Goal: Information Seeking & Learning: Learn about a topic

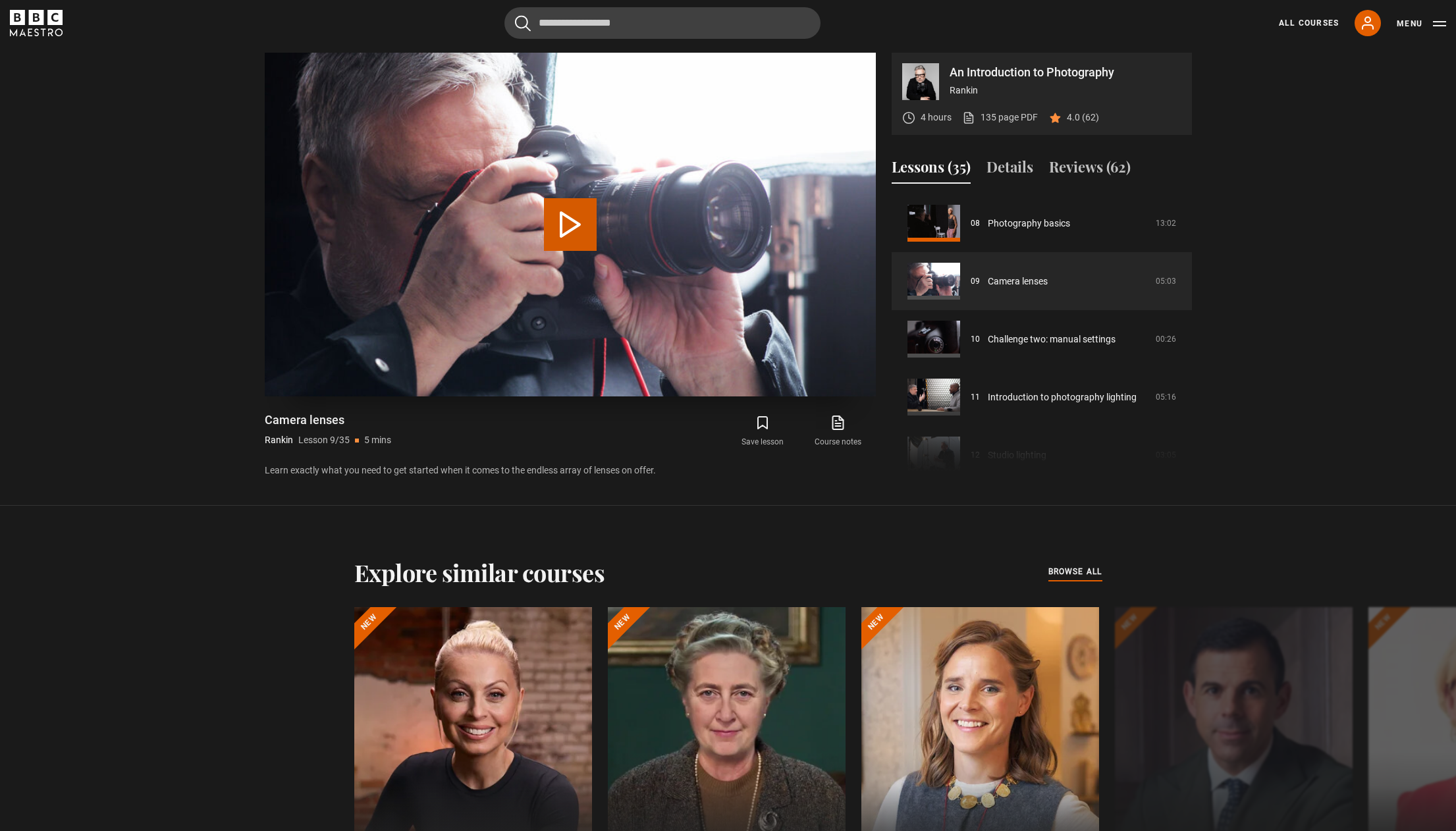
click at [565, 233] on button "Play Lesson Camera lenses" at bounding box center [571, 225] width 52 height 52
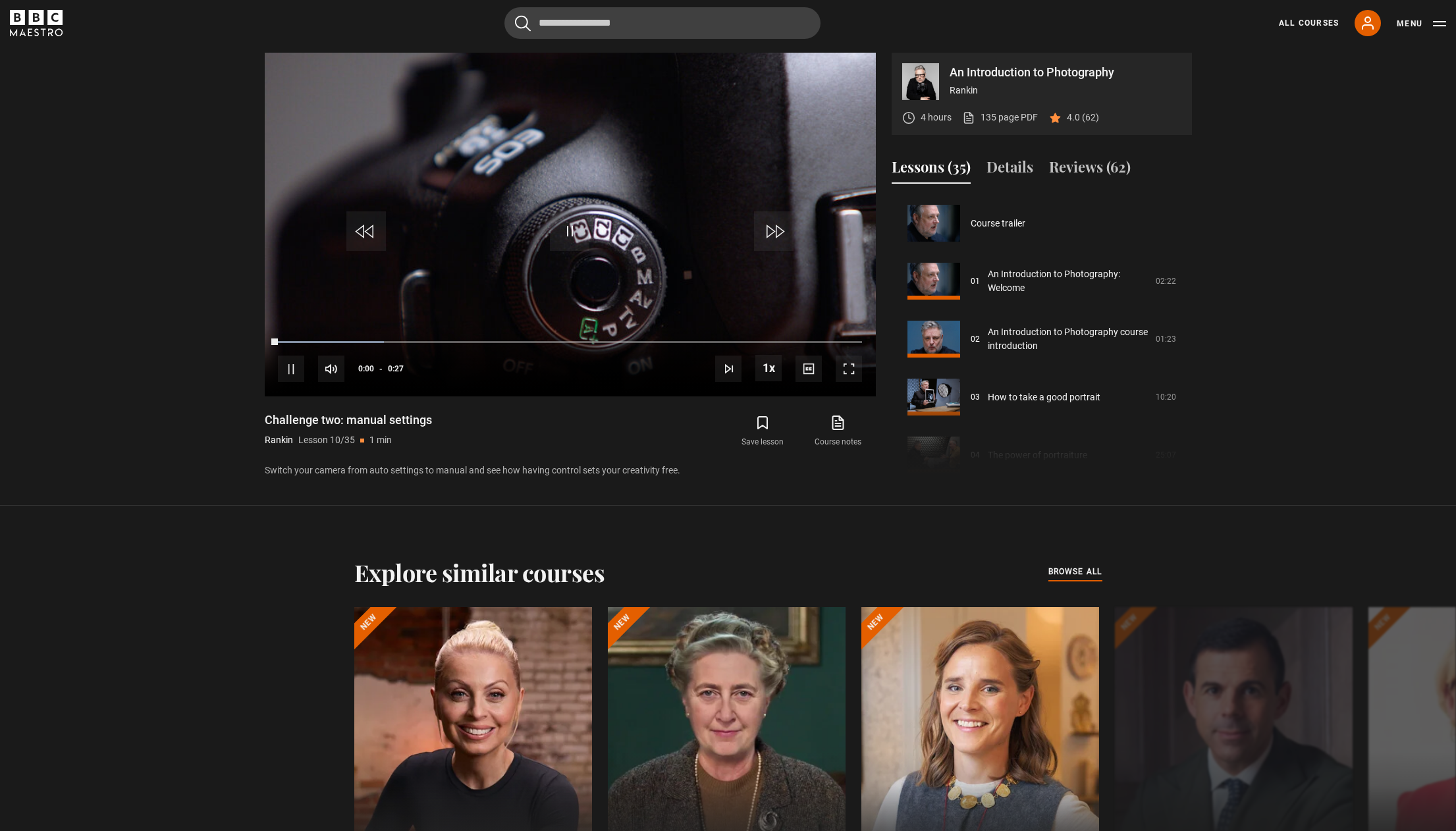
scroll to position [522, 0]
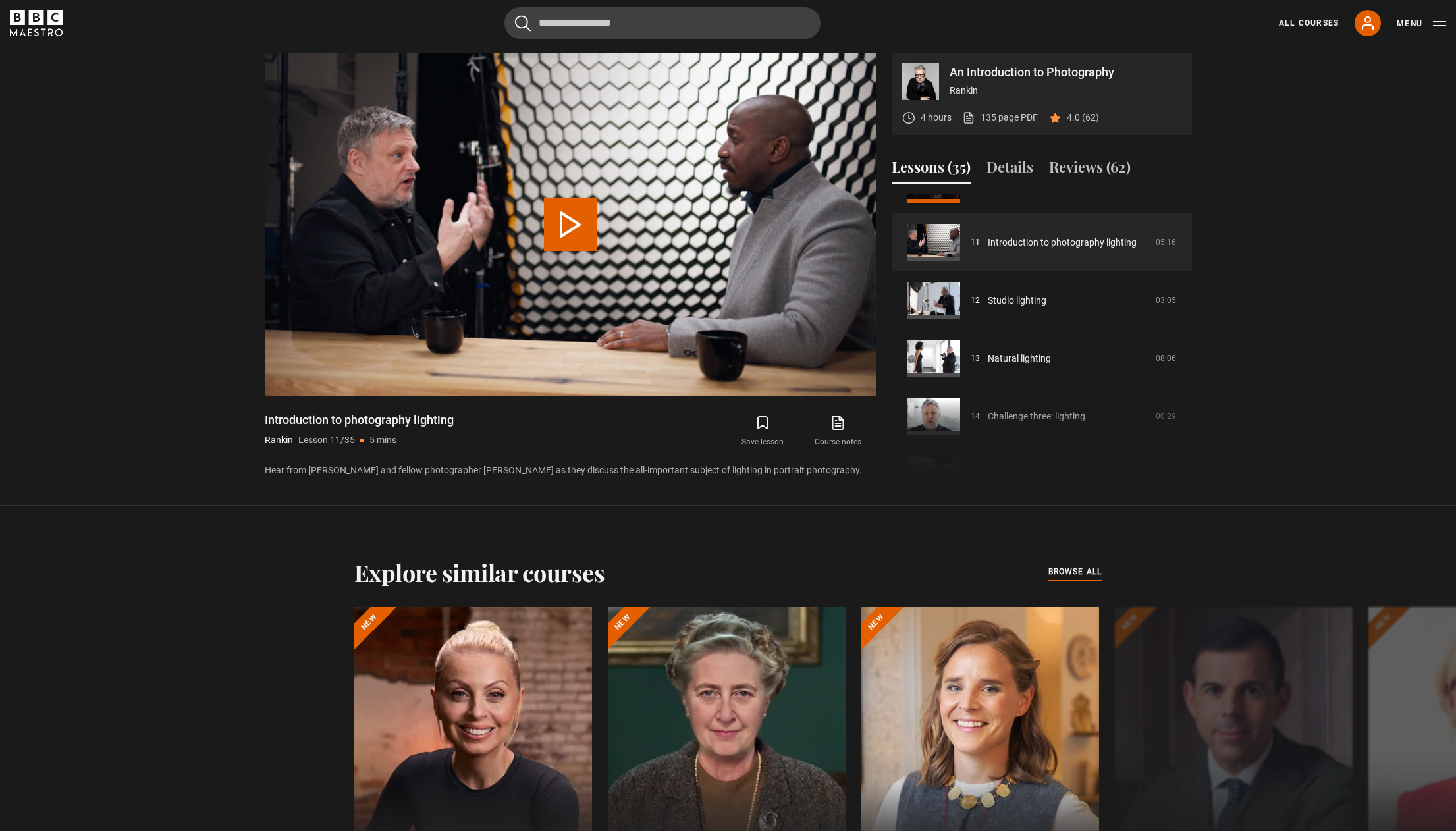
scroll to position [623, 0]
click at [582, 225] on button "Play Lesson Introduction to photography lighting" at bounding box center [571, 225] width 52 height 52
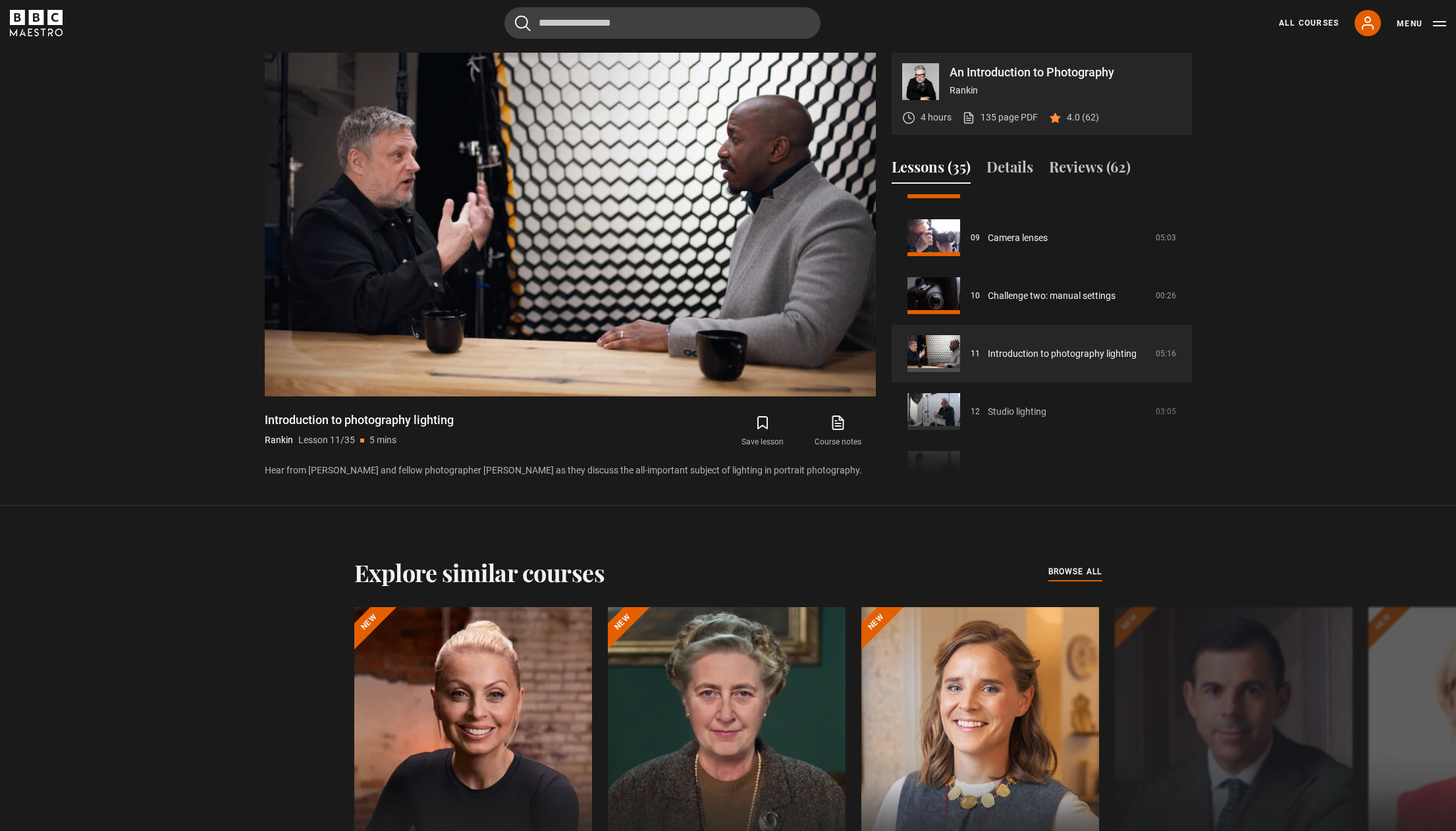
scroll to position [493, 0]
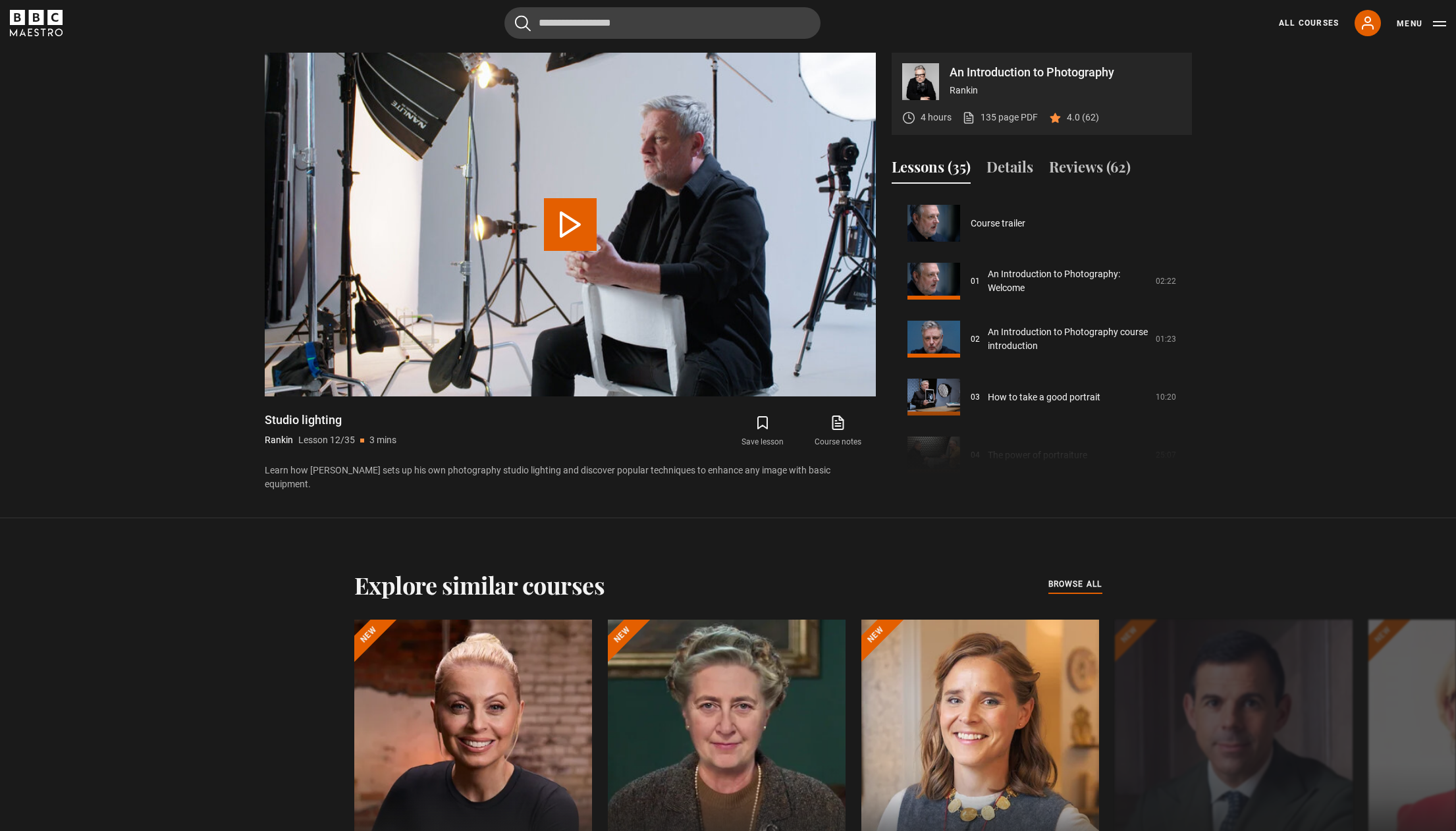
scroll to position [638, 0]
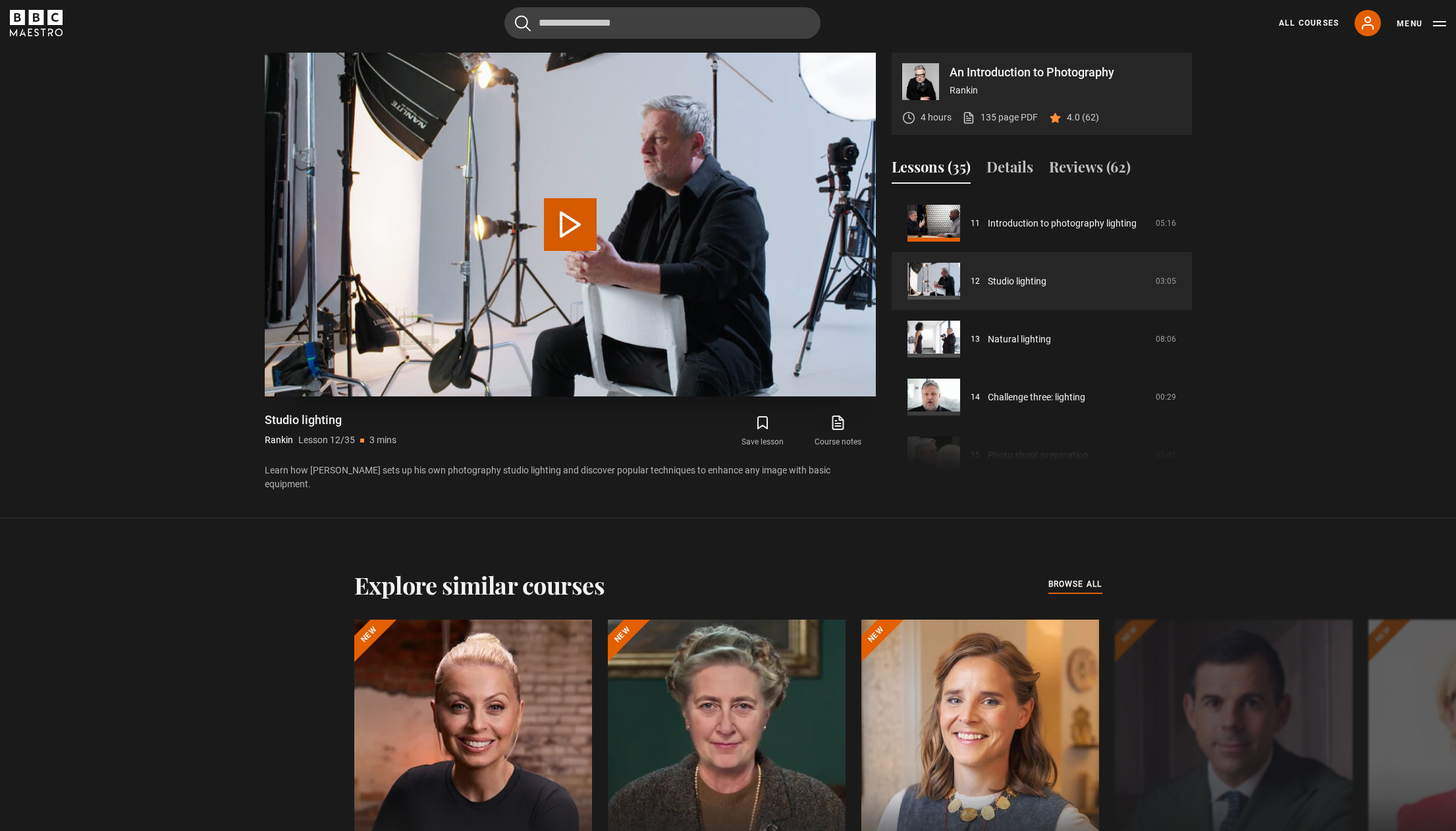
click at [575, 217] on button "Play Lesson Studio lighting" at bounding box center [571, 225] width 52 height 52
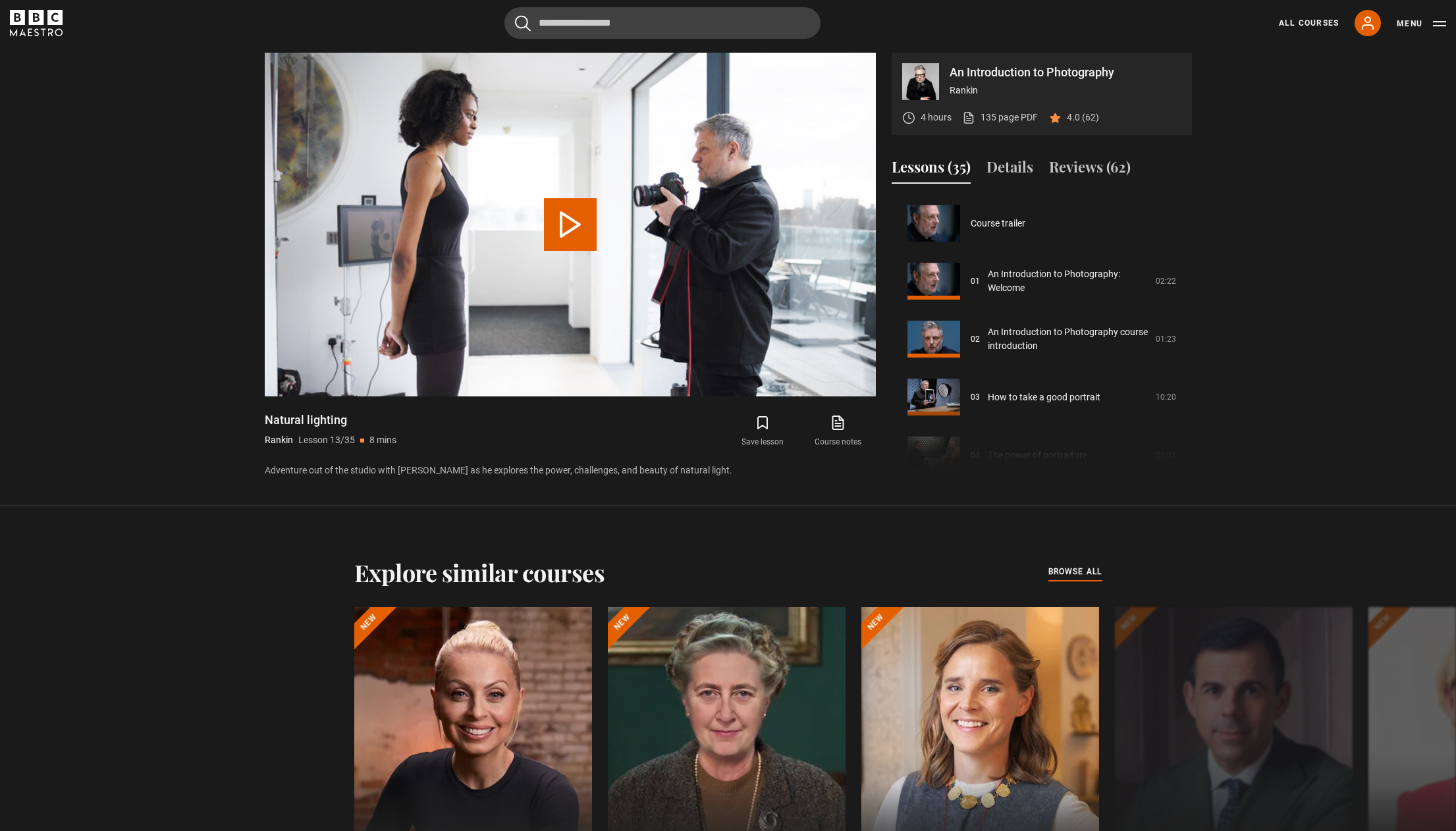
scroll to position [695, 0]
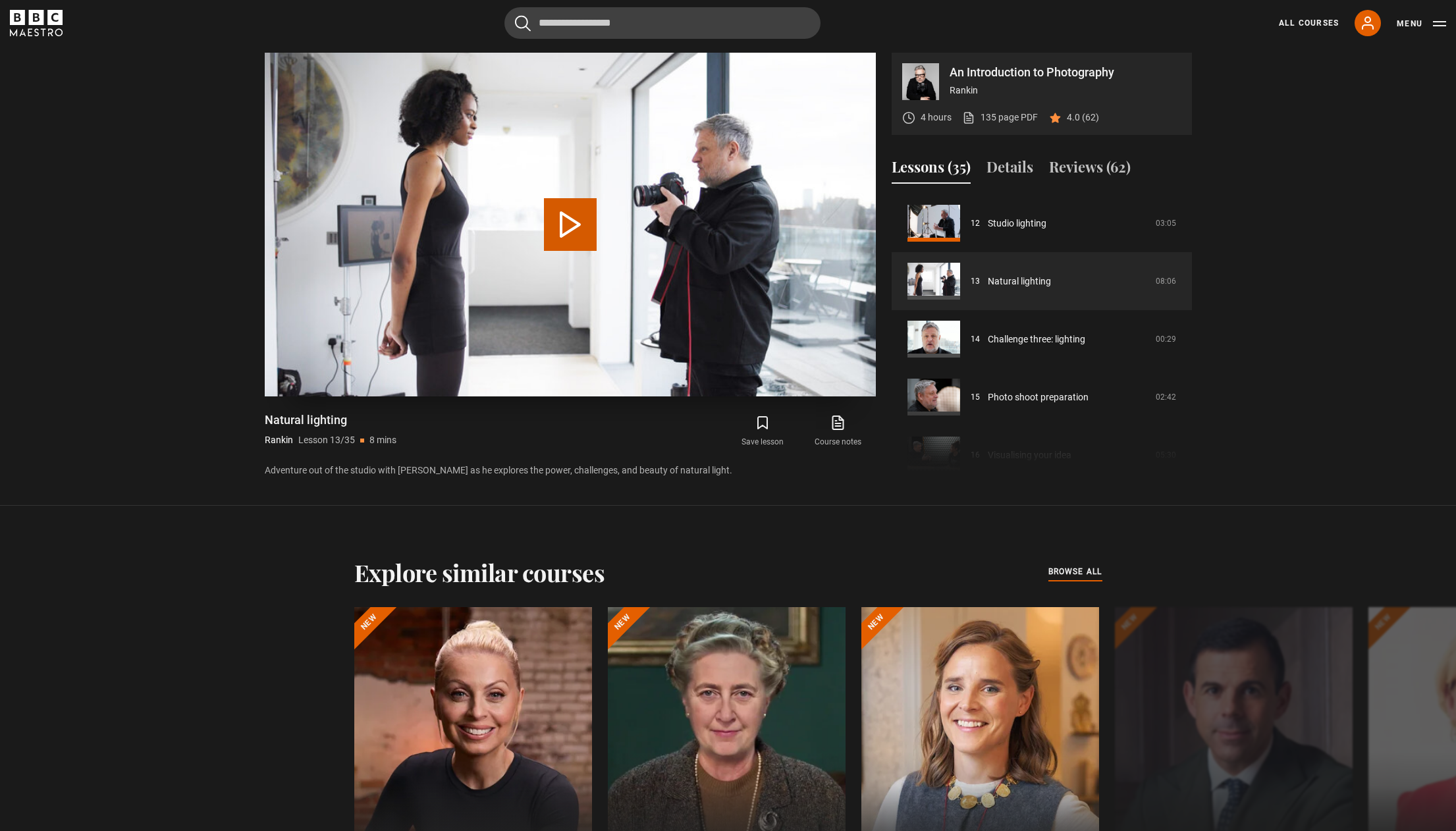
click at [564, 220] on button "Play Lesson Natural lighting" at bounding box center [571, 225] width 52 height 52
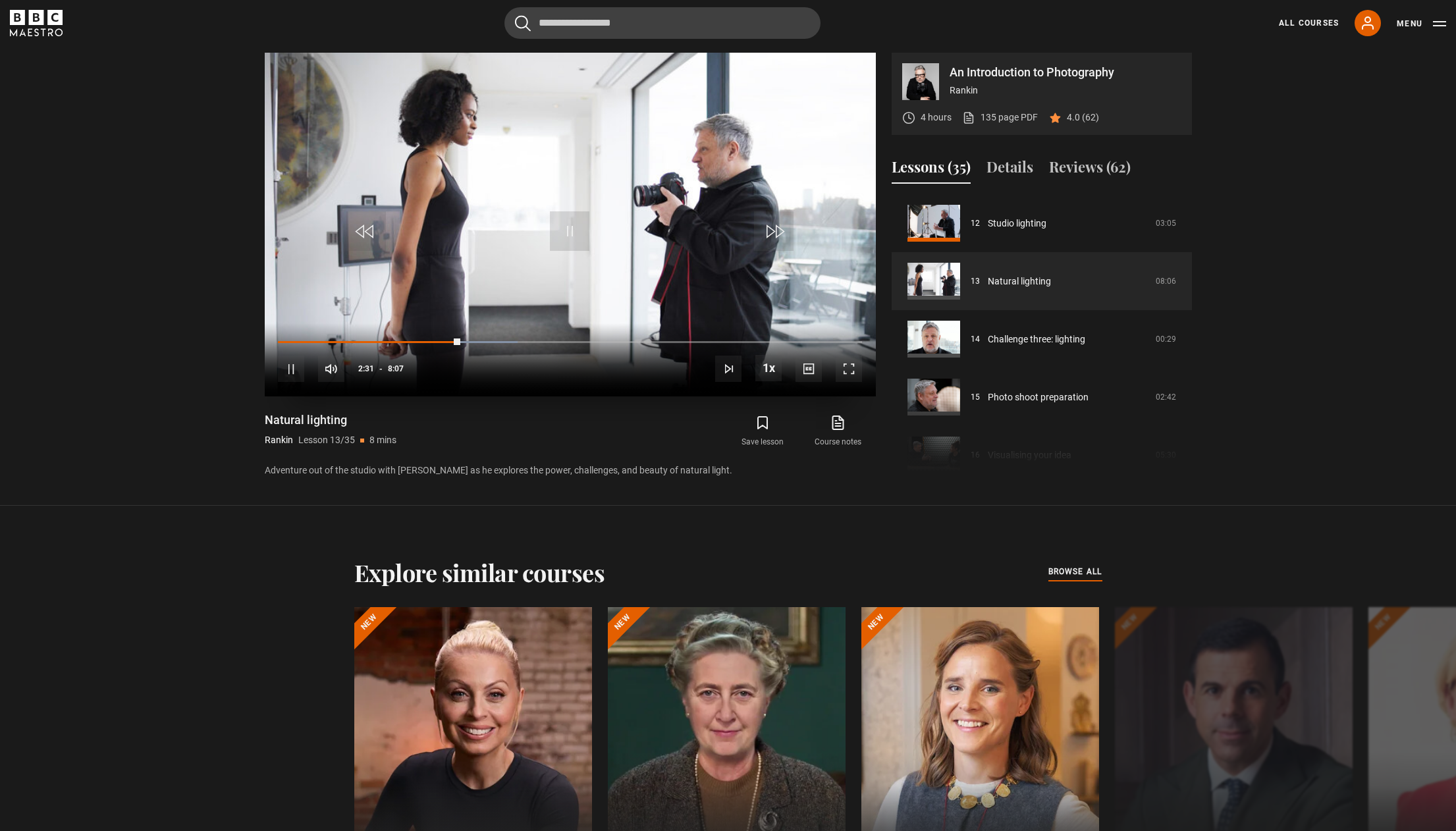
click at [583, 244] on span "Video Player" at bounding box center [570, 230] width 40 height 40
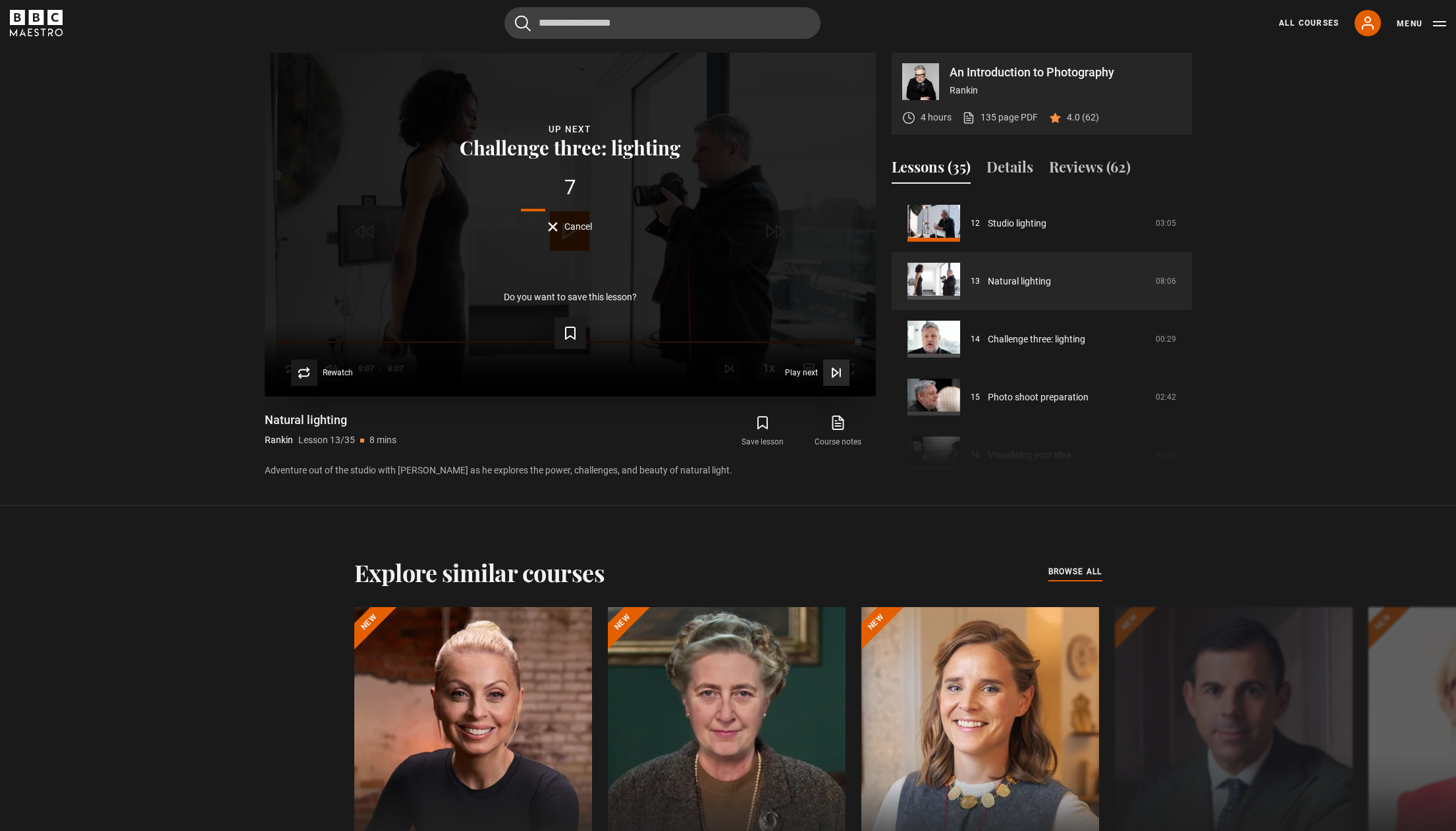
click at [817, 368] on button "Play next Play next" at bounding box center [817, 372] width 64 height 26
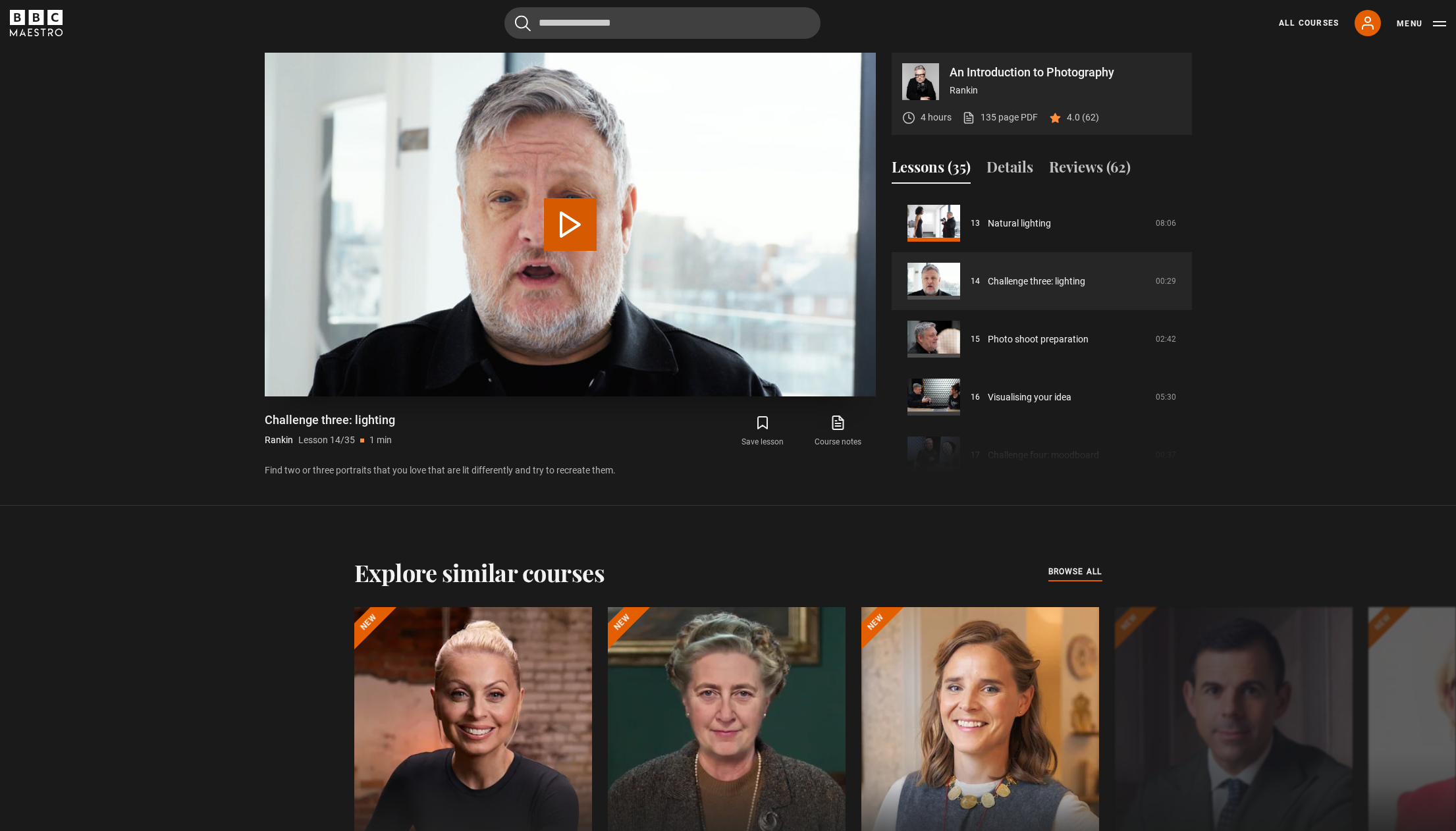
click at [572, 226] on button "Play Lesson Challenge three: lighting" at bounding box center [571, 225] width 52 height 52
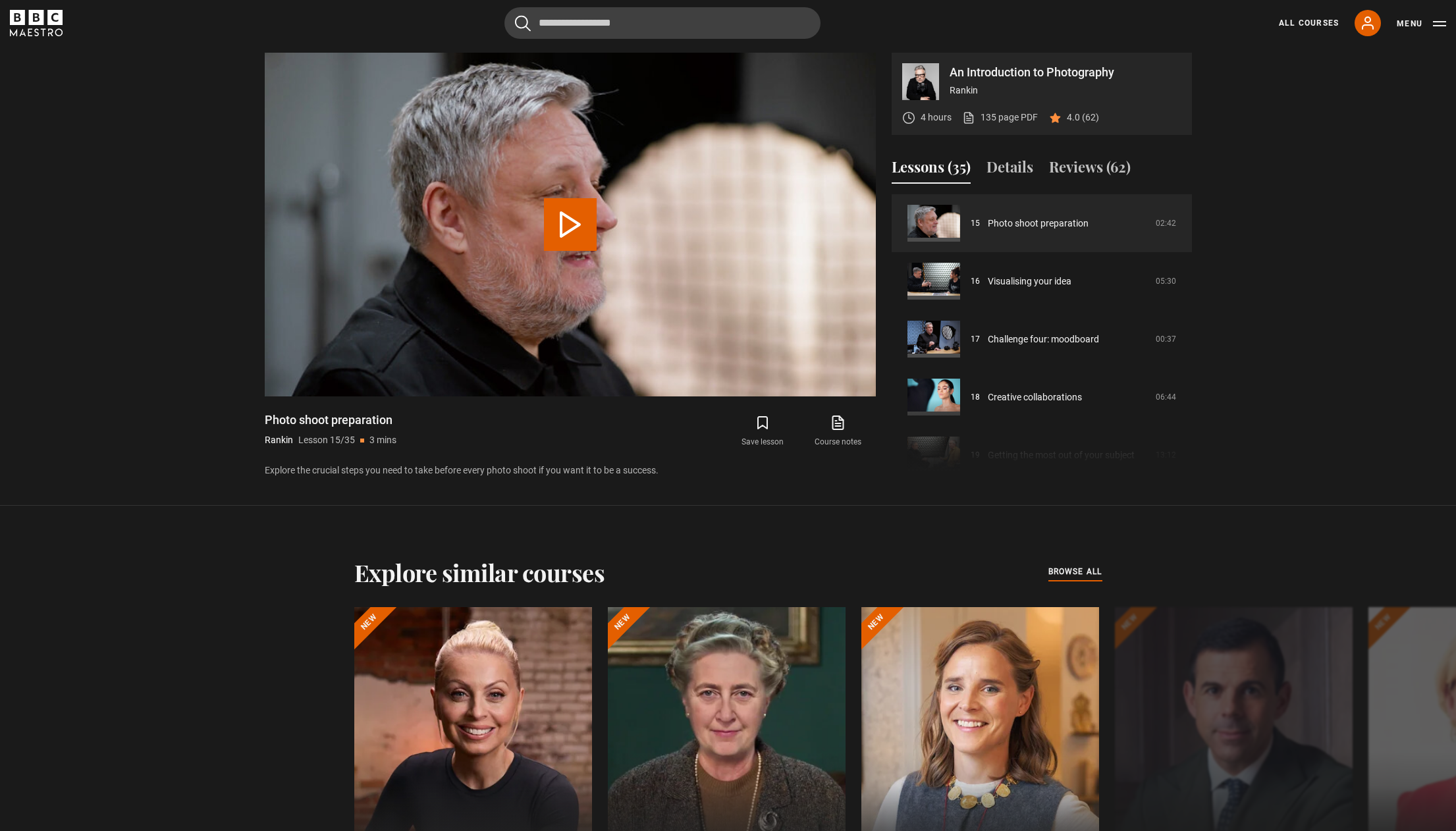
scroll to position [883, 0]
